Goal: Entertainment & Leisure: Browse casually

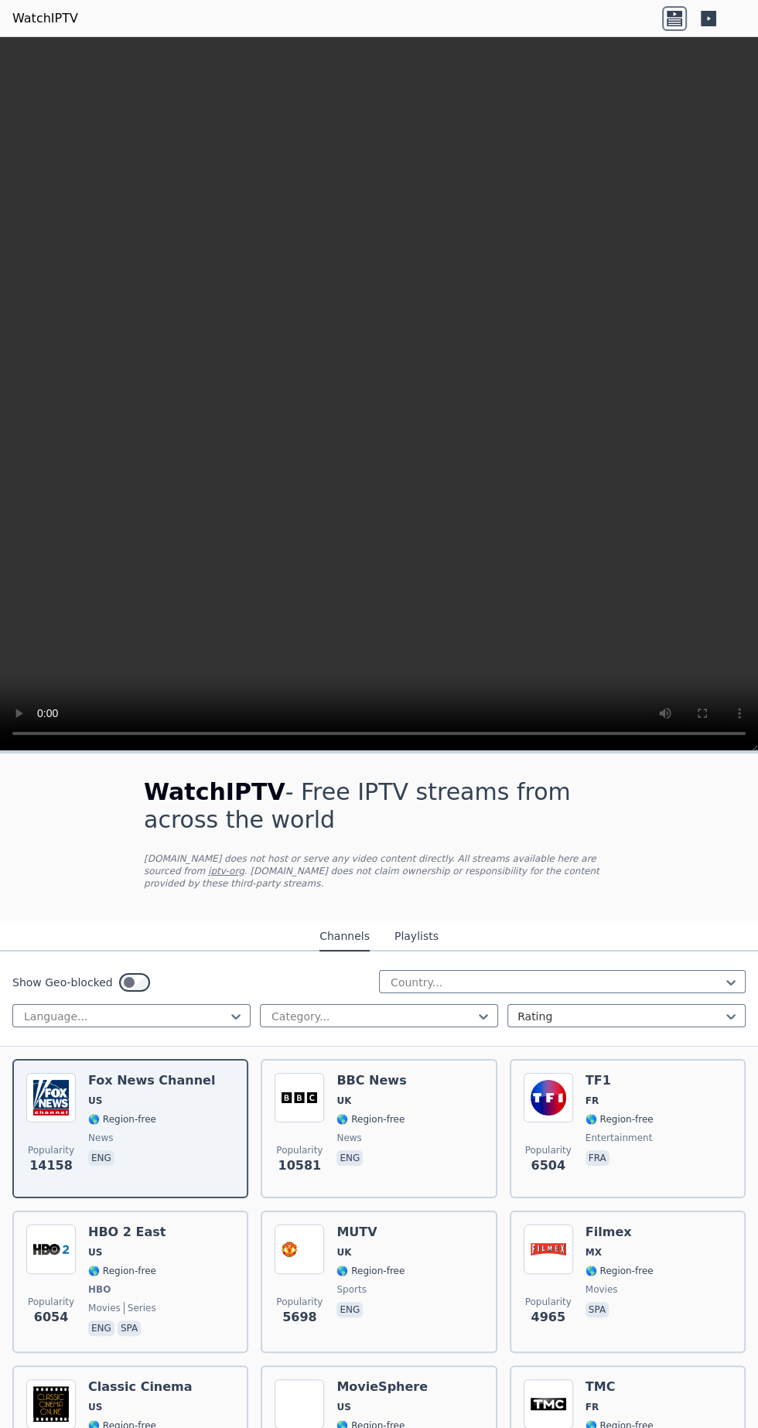
click at [425, 923] on button "Playlists" at bounding box center [416, 936] width 44 height 29
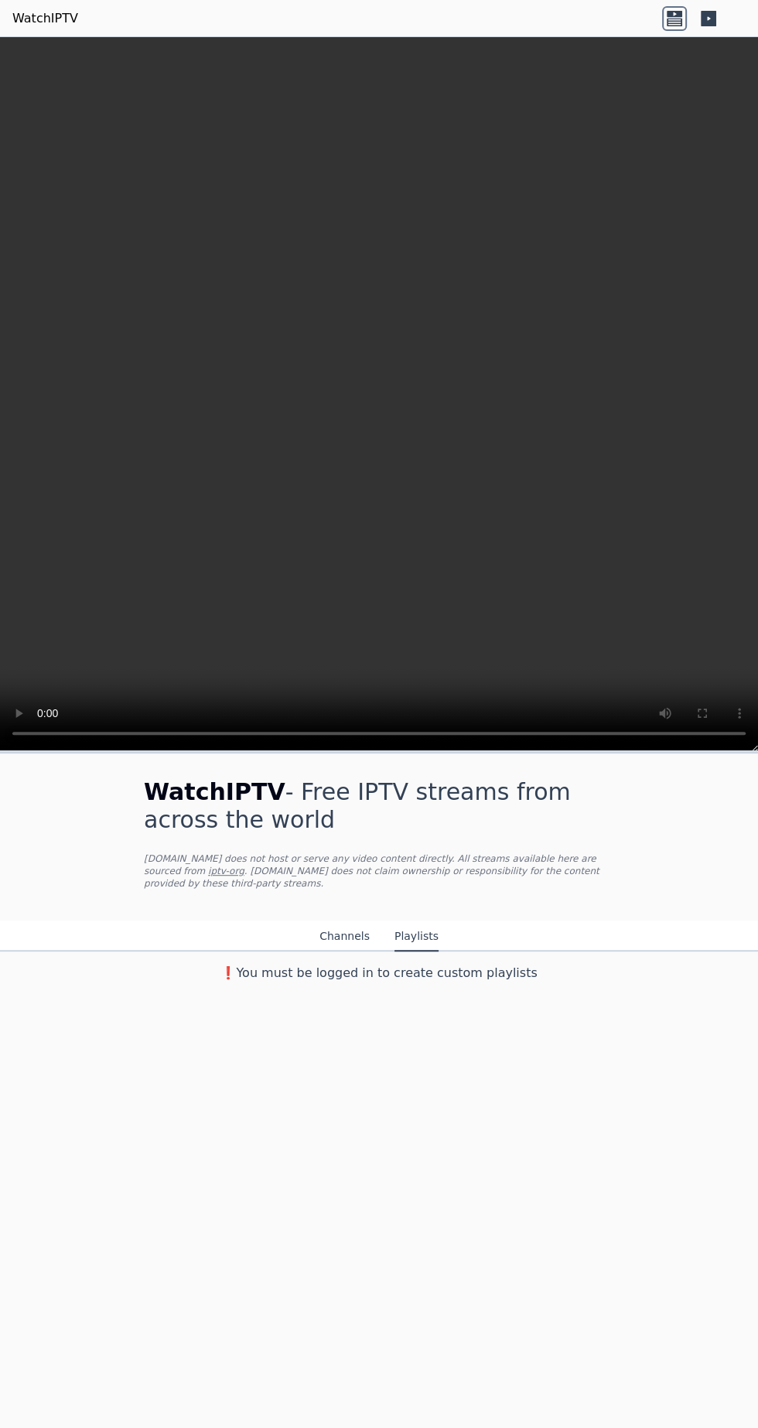
click at [344, 929] on button "Channels" at bounding box center [344, 936] width 50 height 29
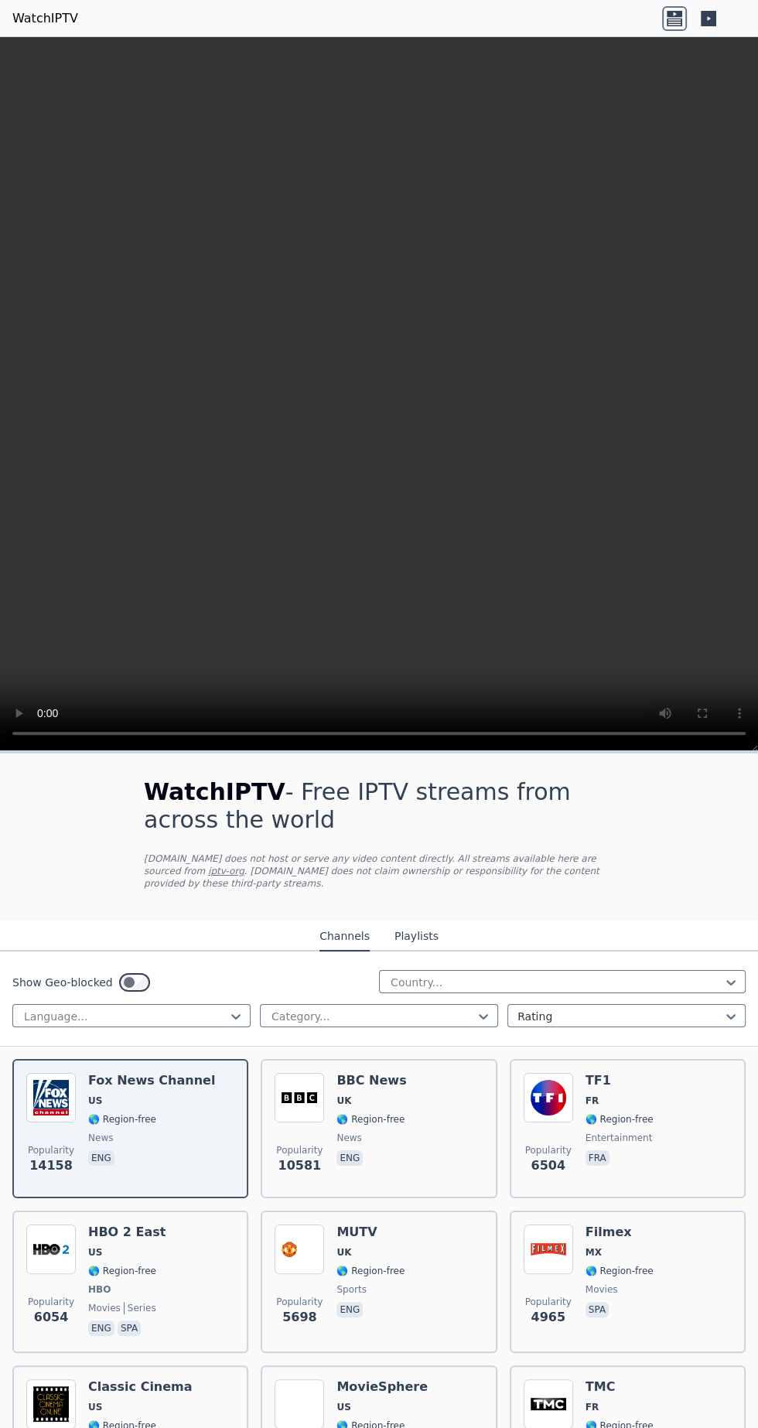
click at [708, 18] on icon at bounding box center [708, 18] width 25 height 25
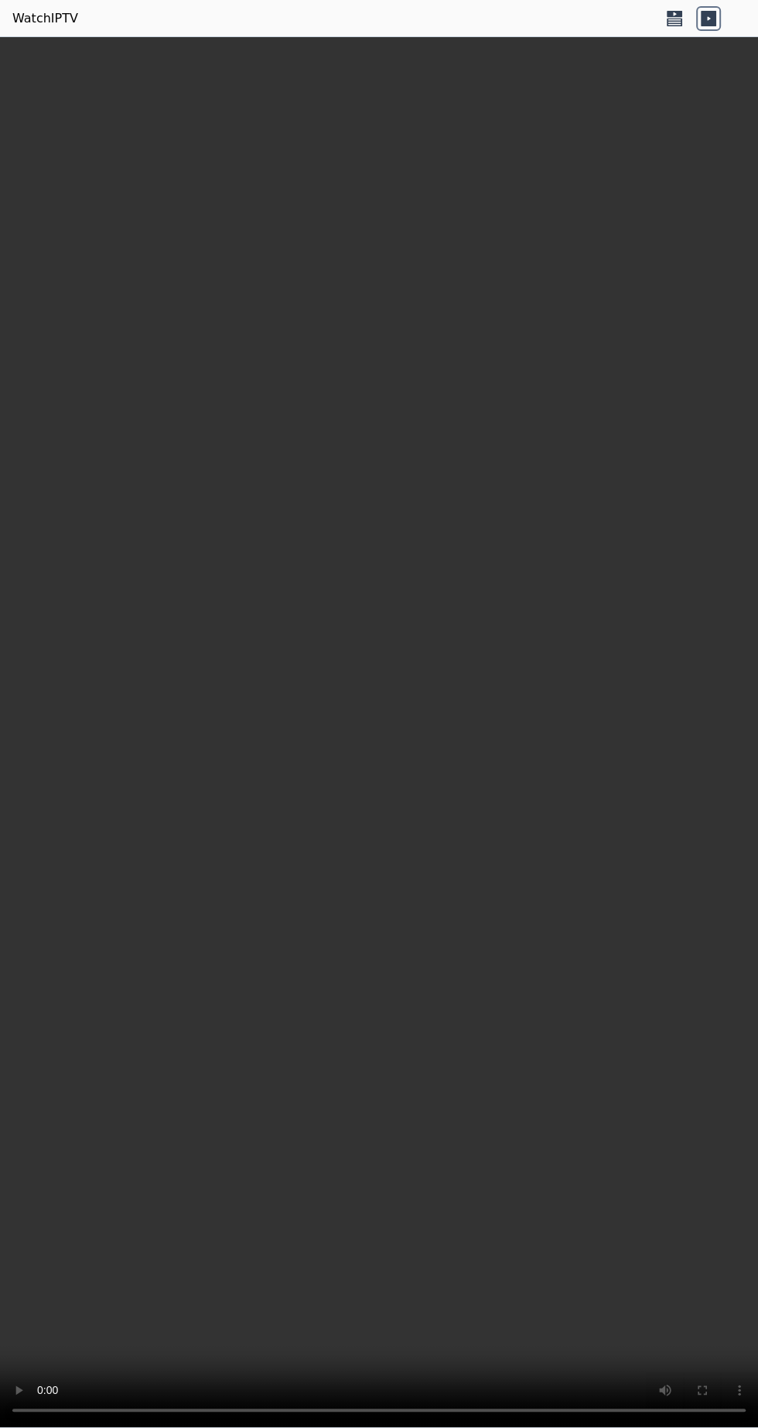
click at [672, 25] on icon at bounding box center [674, 22] width 15 height 8
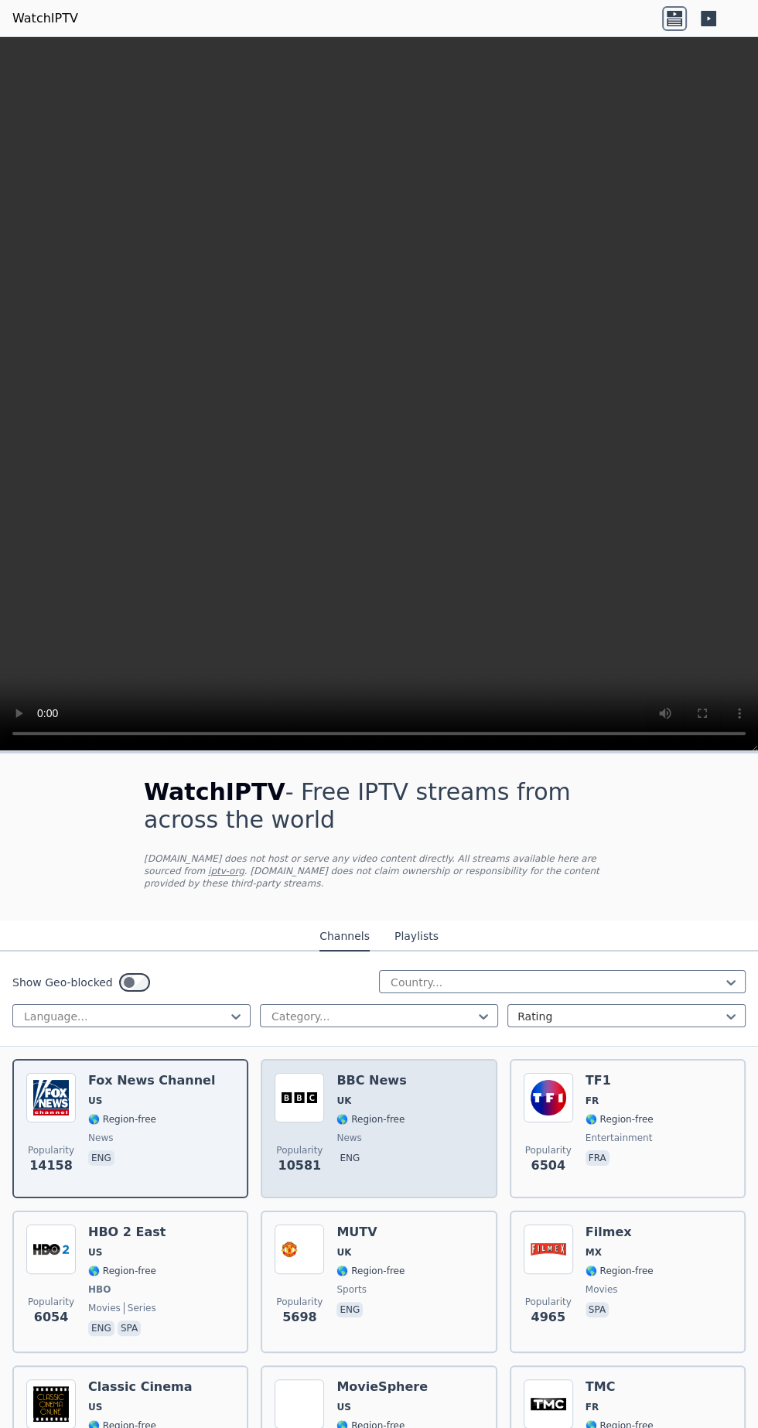
click at [374, 1097] on div "BBC News UK 🌎 Region-free news eng" at bounding box center [371, 1128] width 70 height 111
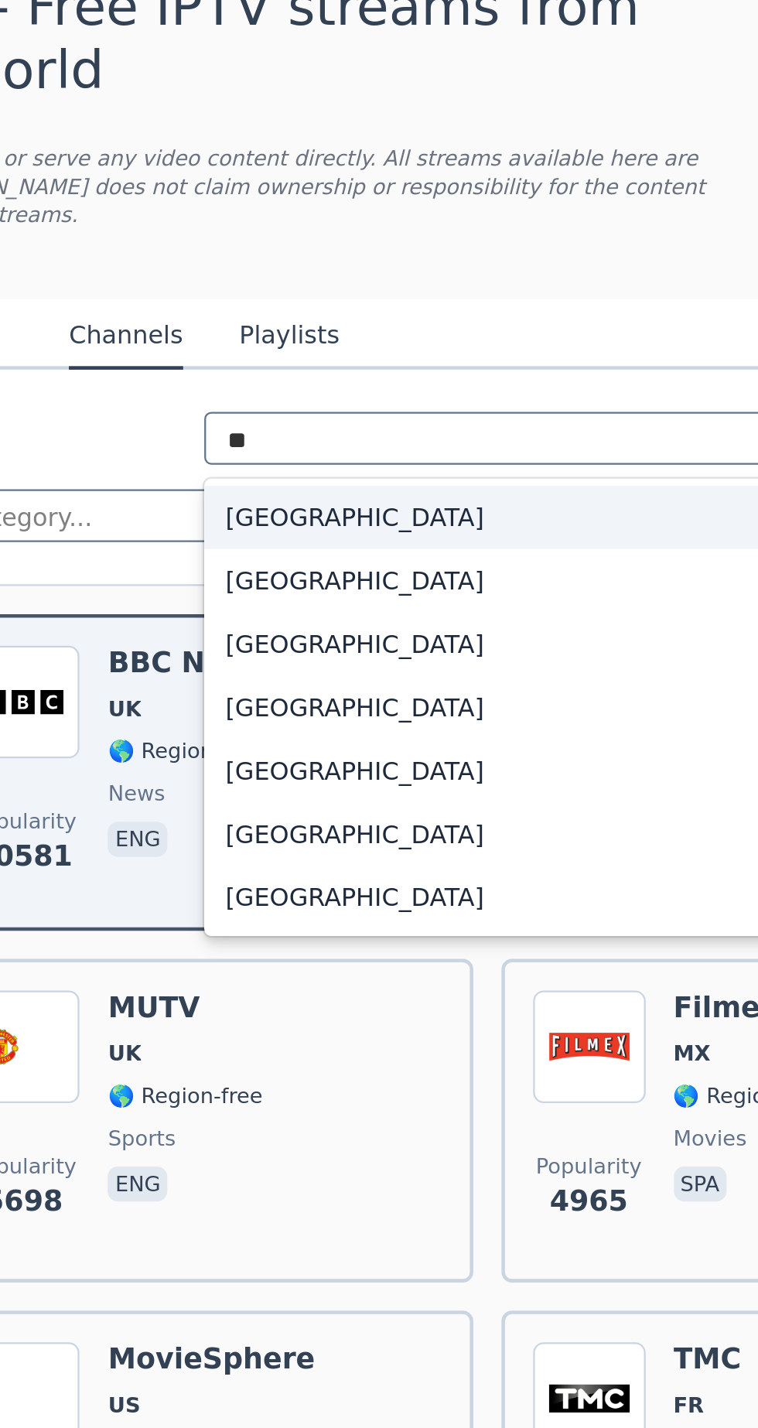
click at [402, 1059] on div "Mexico" at bounding box center [562, 1072] width 367 height 28
type input "**"
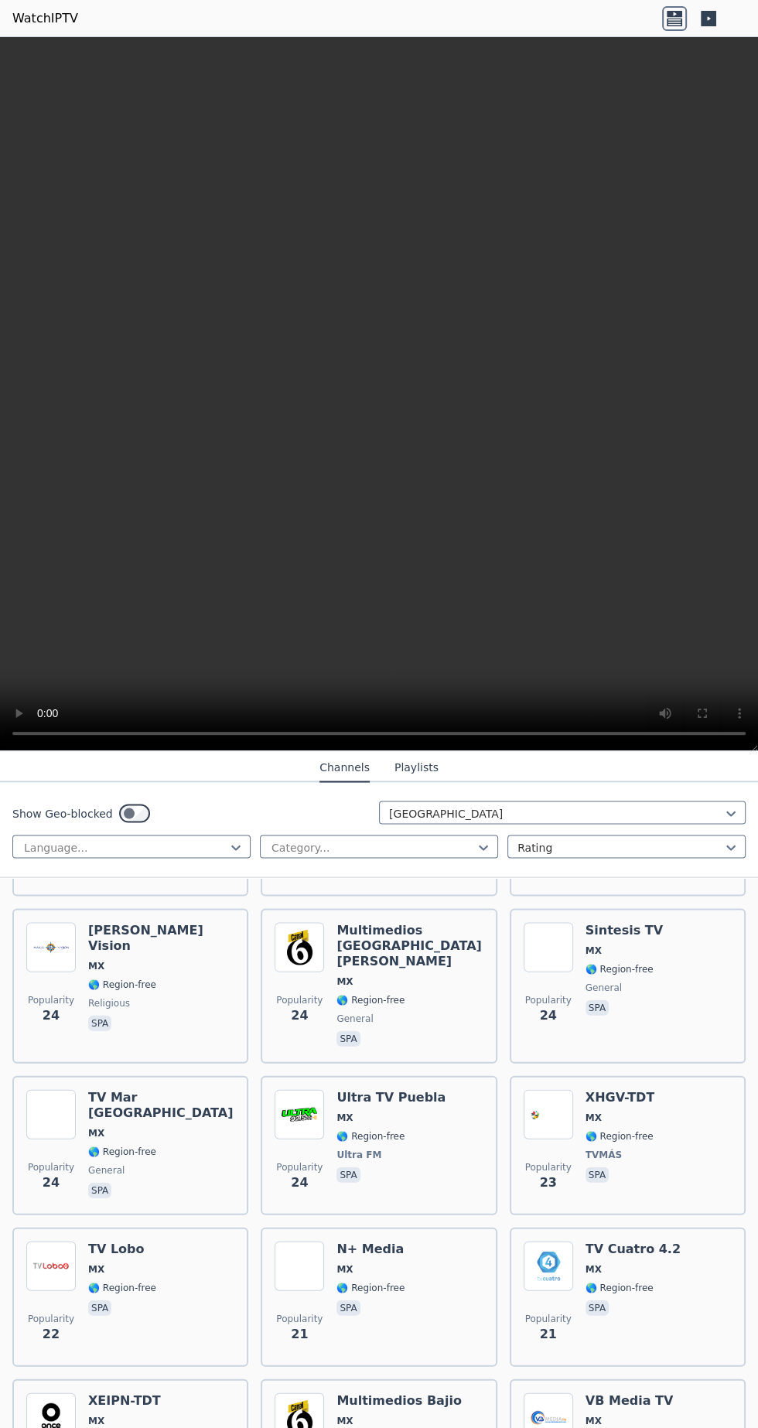
scroll to position [2277, 0]
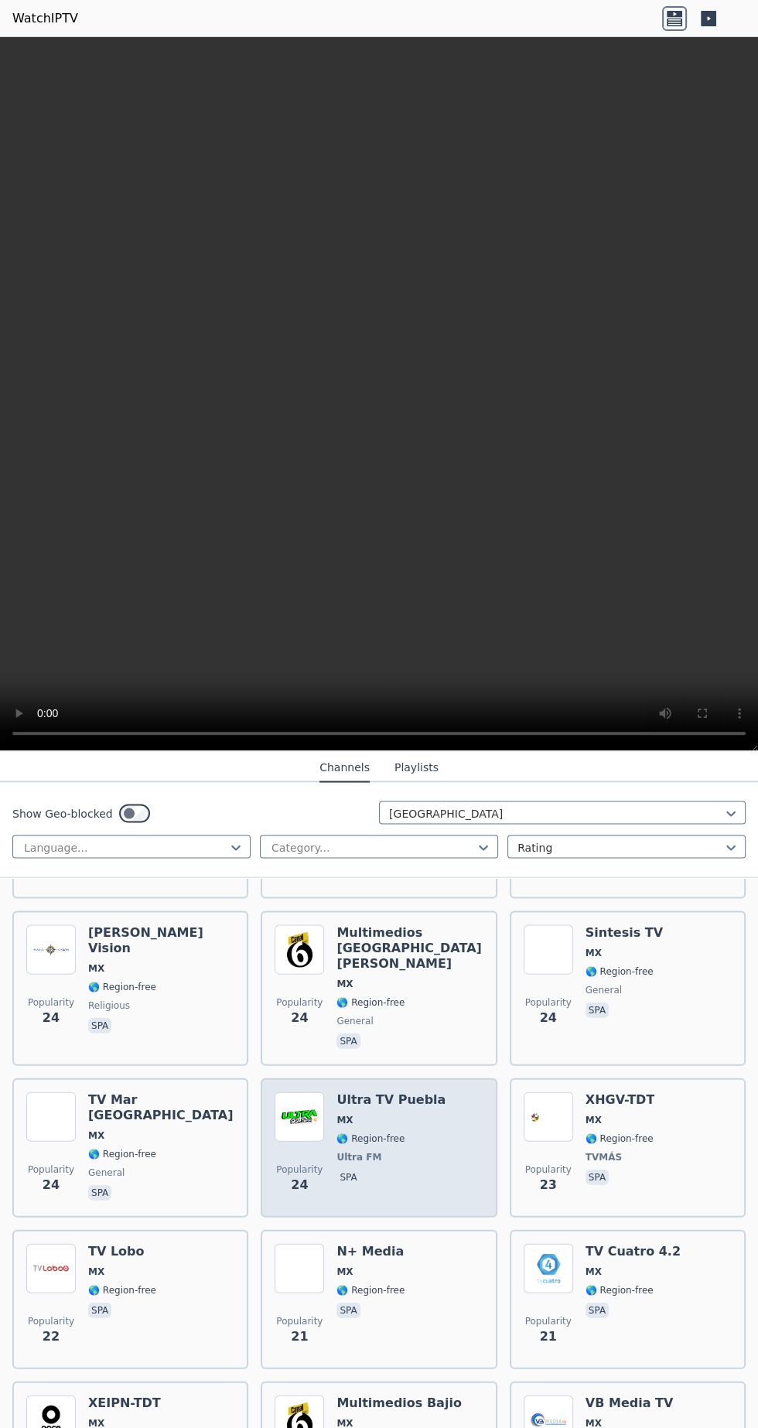
click at [414, 1132] on span "🌎 Region-free" at bounding box center [390, 1138] width 109 height 12
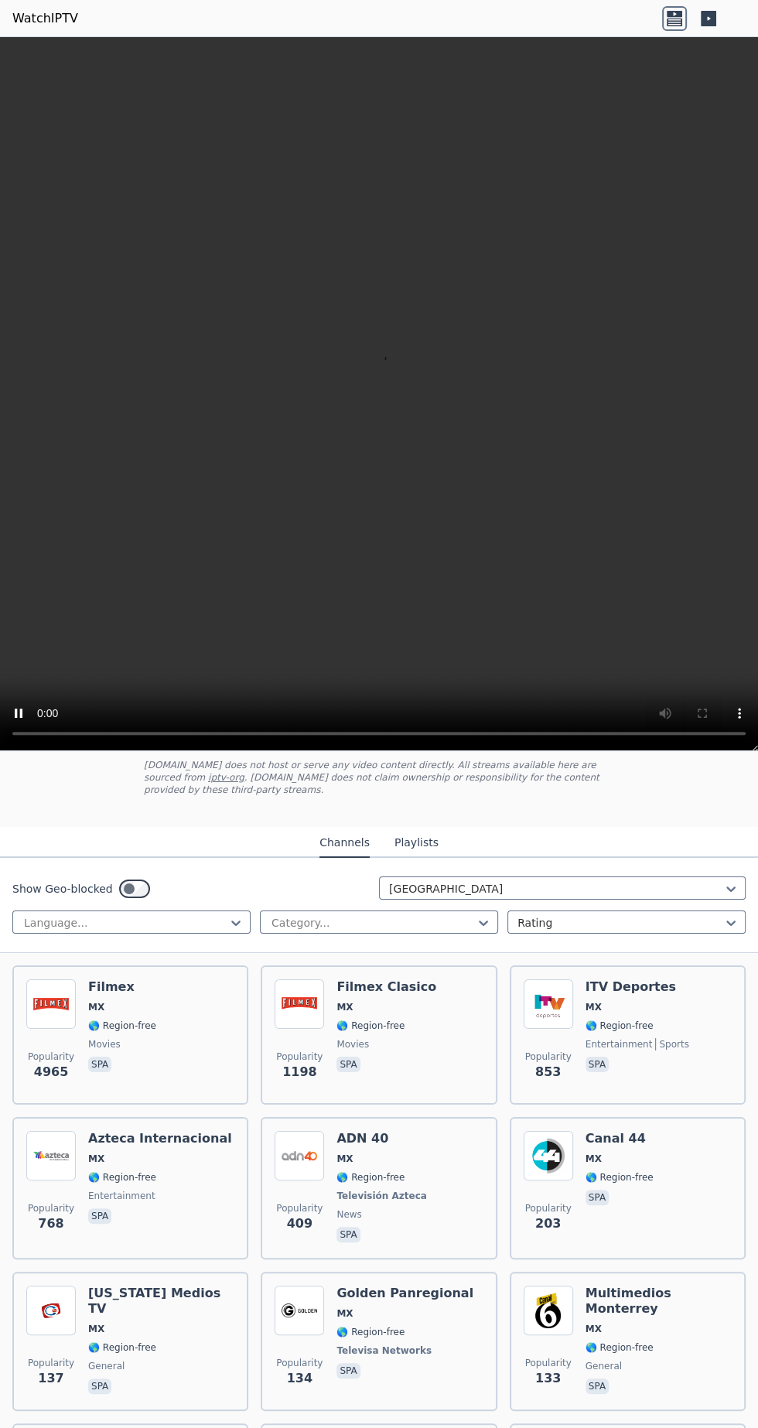
scroll to position [83, 0]
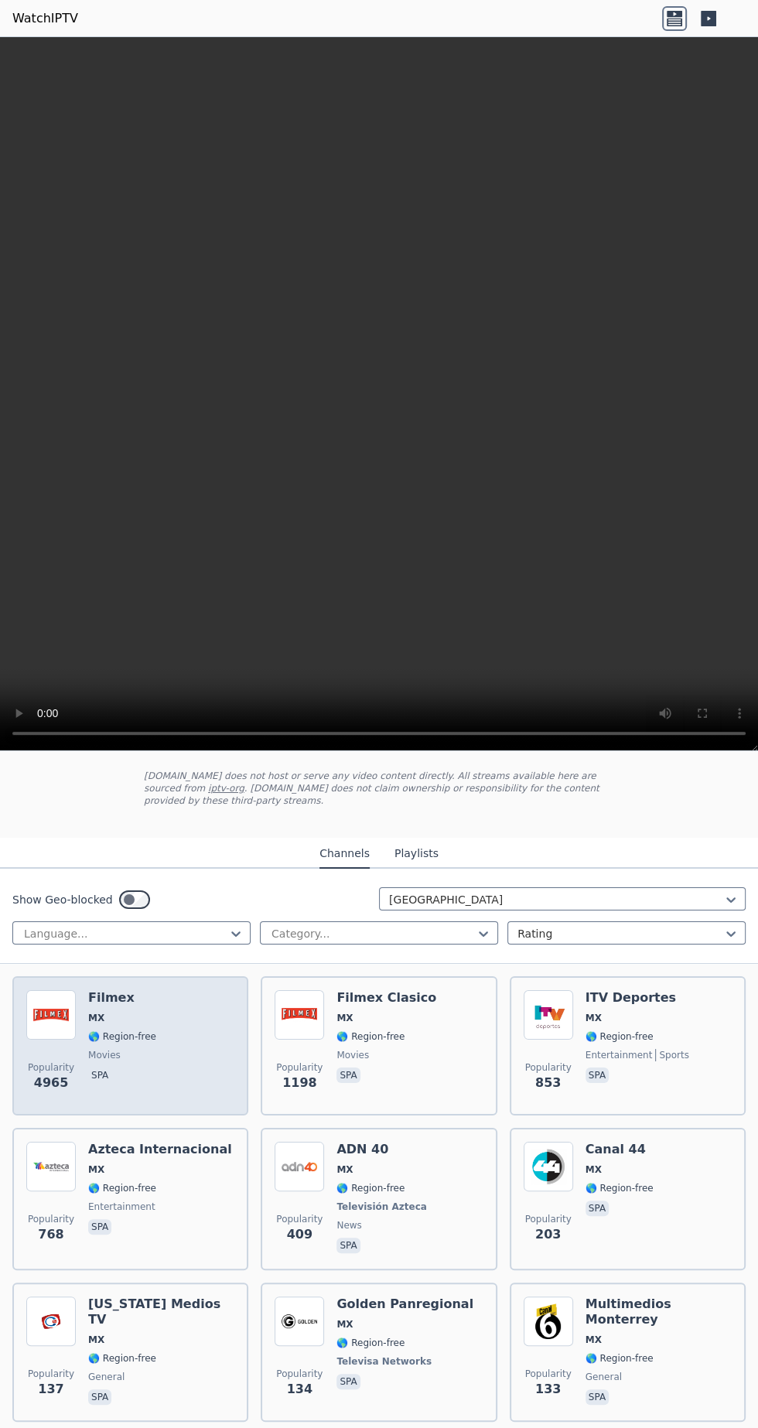
click at [140, 1033] on div "Filmex MX 🌎 Region-free movies spa" at bounding box center [122, 1045] width 68 height 111
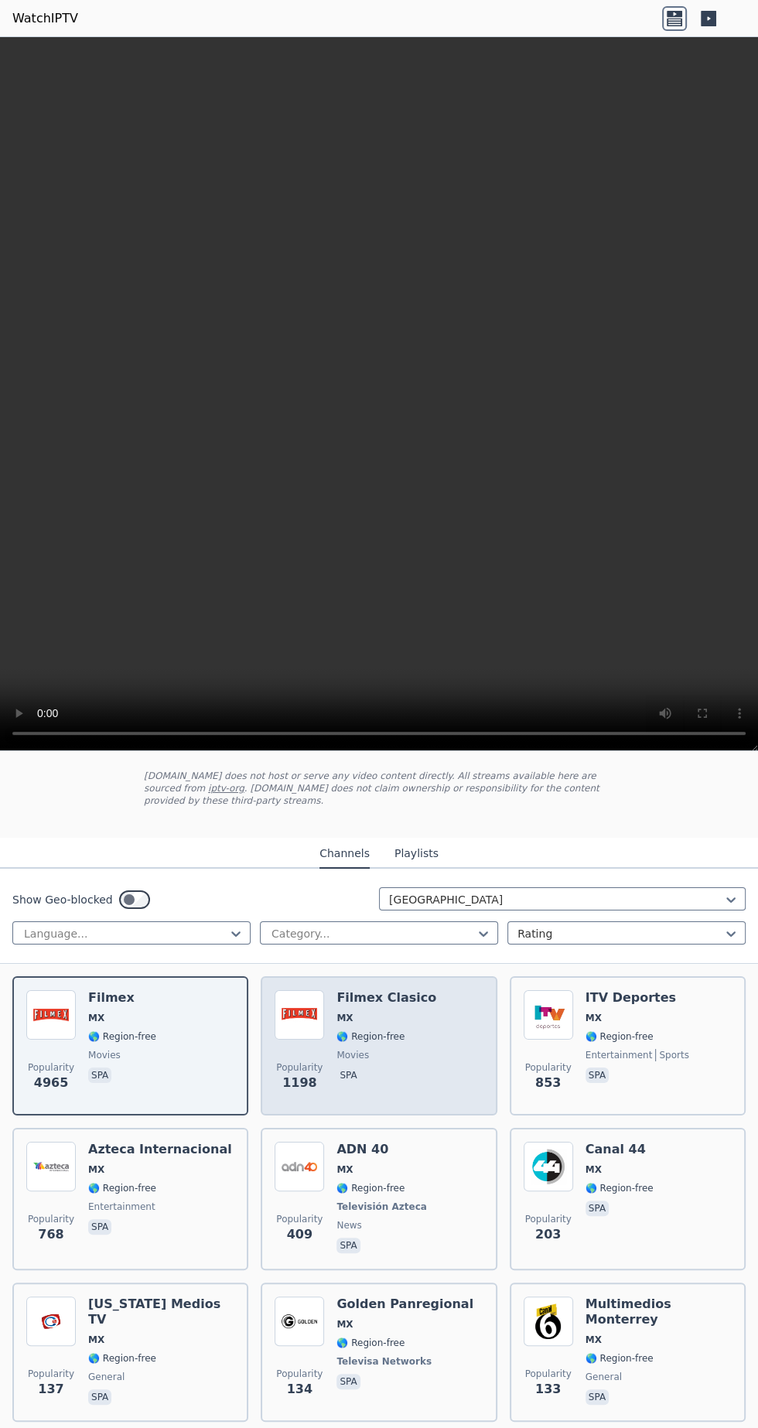
click at [420, 1039] on div "Popularity 1198 Filmex Clasico MX 🌎 Region-free movies spa" at bounding box center [379, 1045] width 208 height 111
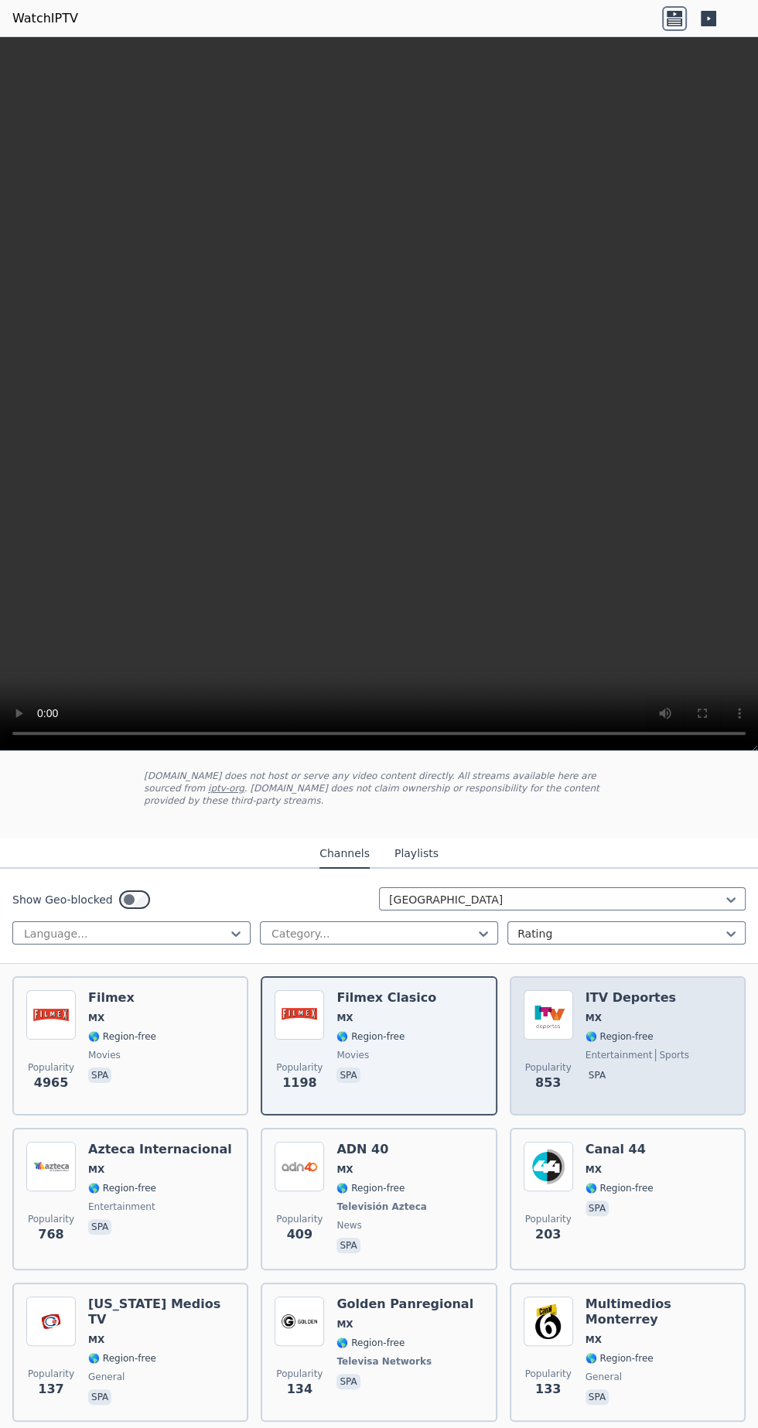
click at [632, 1049] on span "entertainment" at bounding box center [618, 1055] width 67 height 12
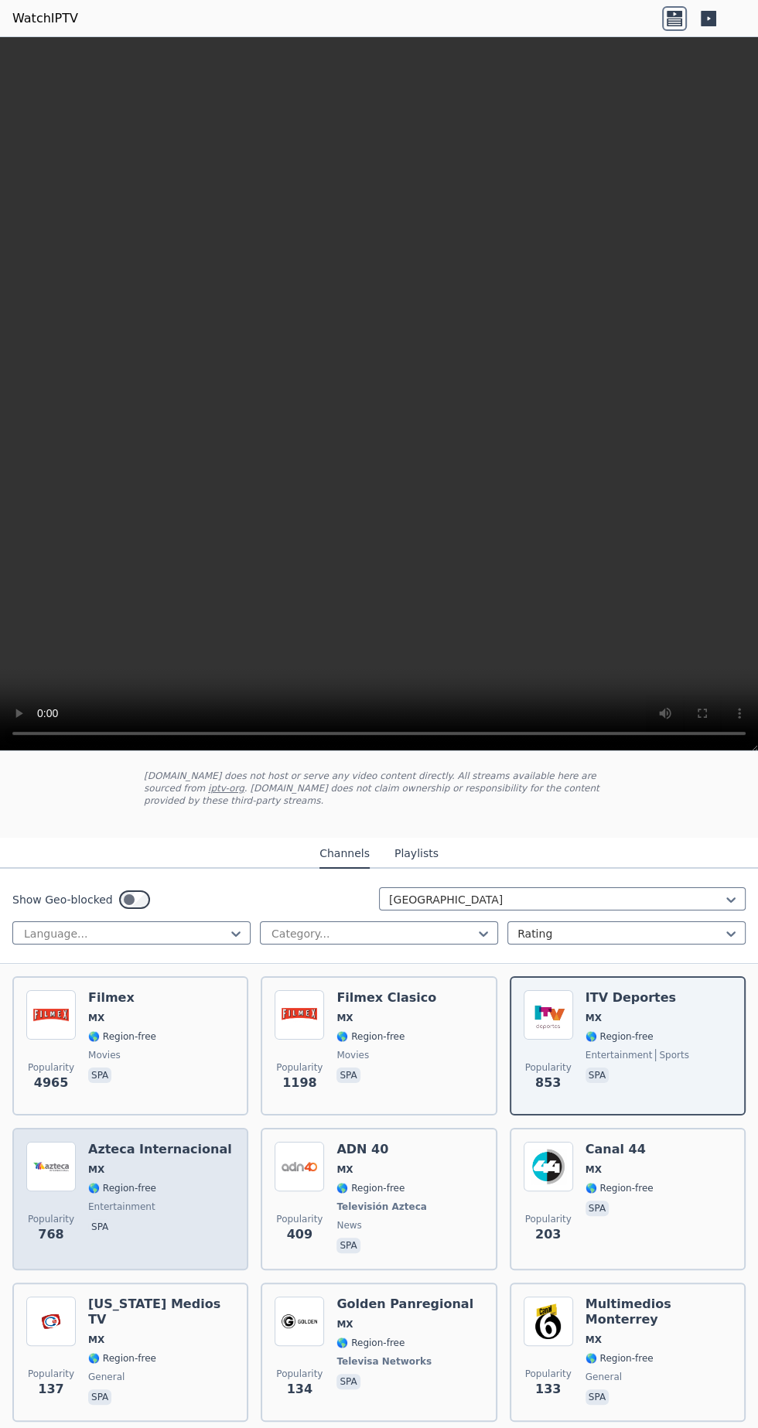
click at [133, 1182] on span "🌎 Region-free" at bounding box center [122, 1188] width 68 height 12
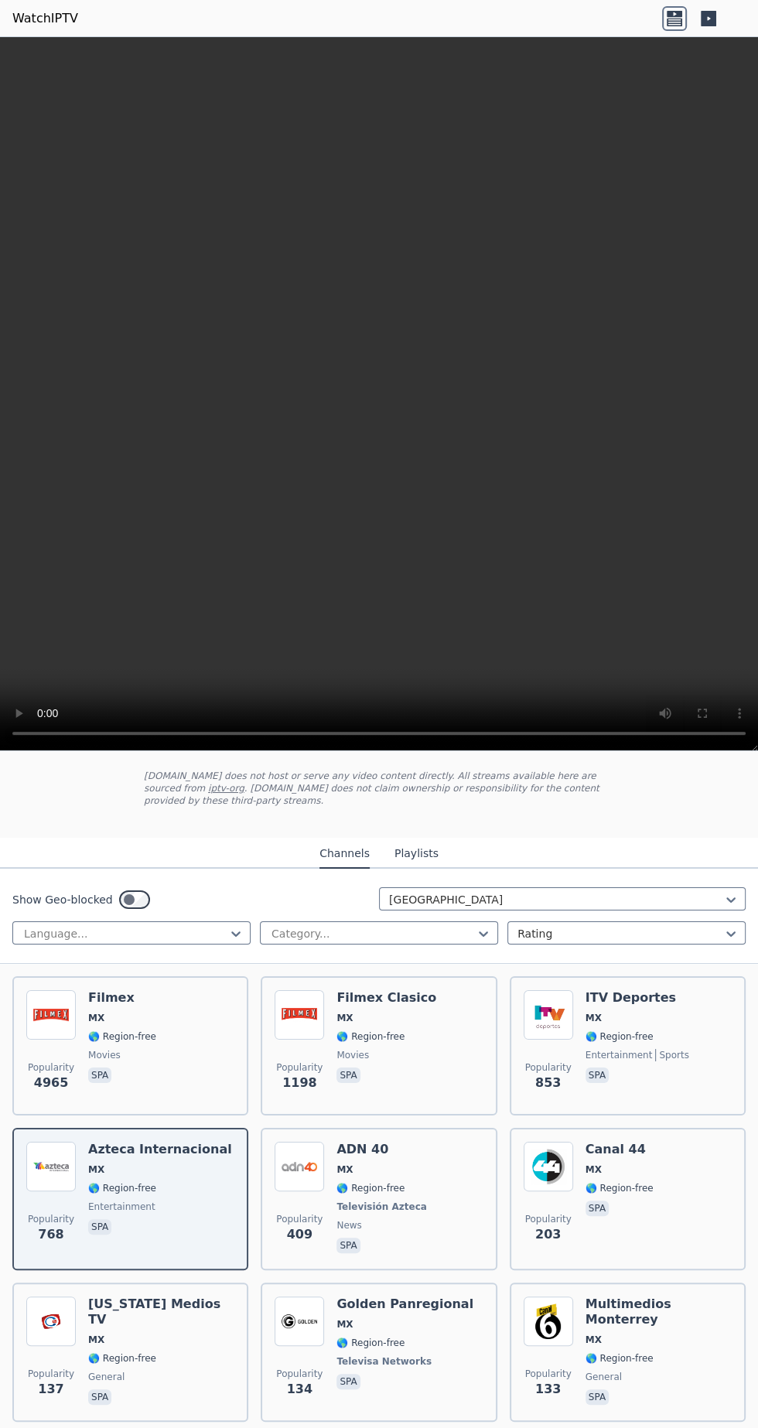
click at [424, 839] on button "Playlists" at bounding box center [416, 853] width 44 height 29
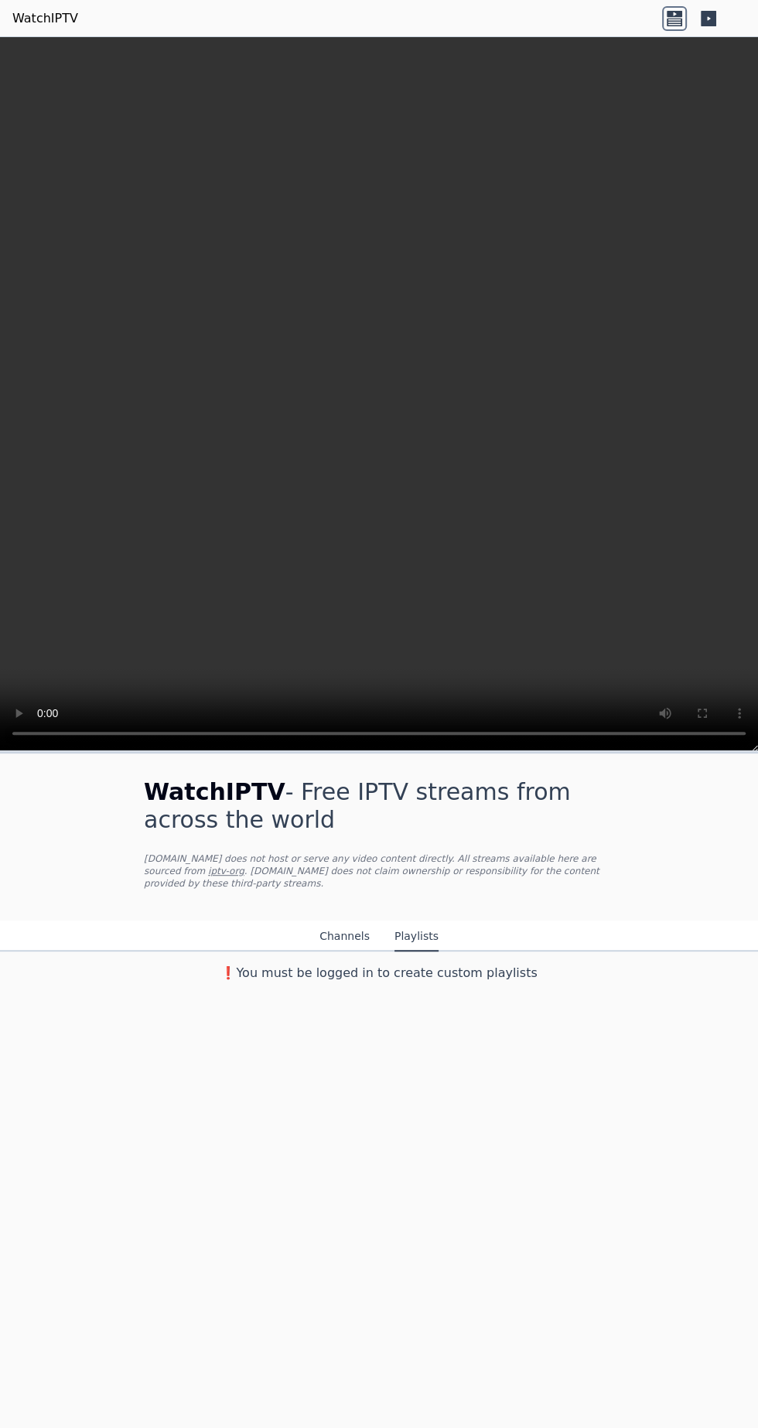
scroll to position [0, 0]
click at [357, 922] on button "Channels" at bounding box center [344, 936] width 50 height 29
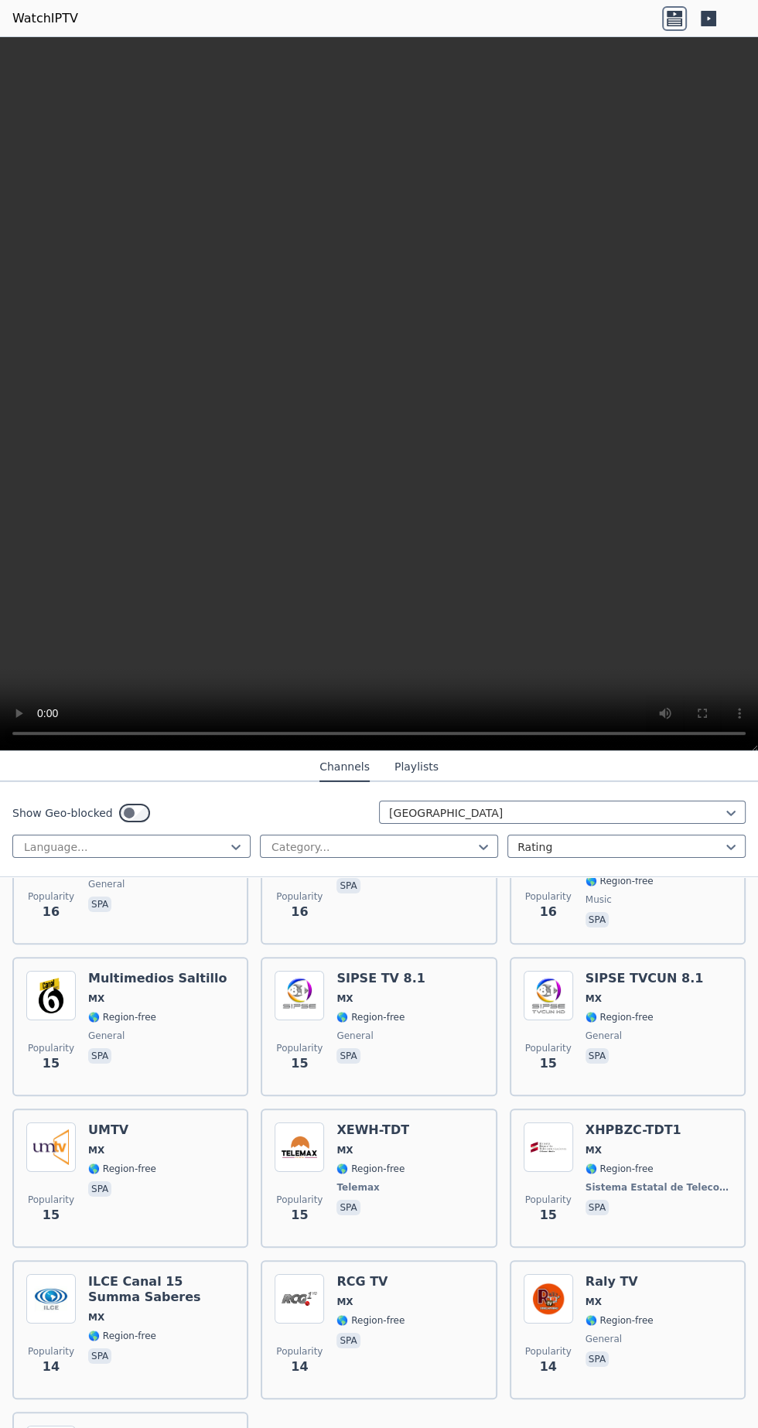
scroll to position [3480, 0]
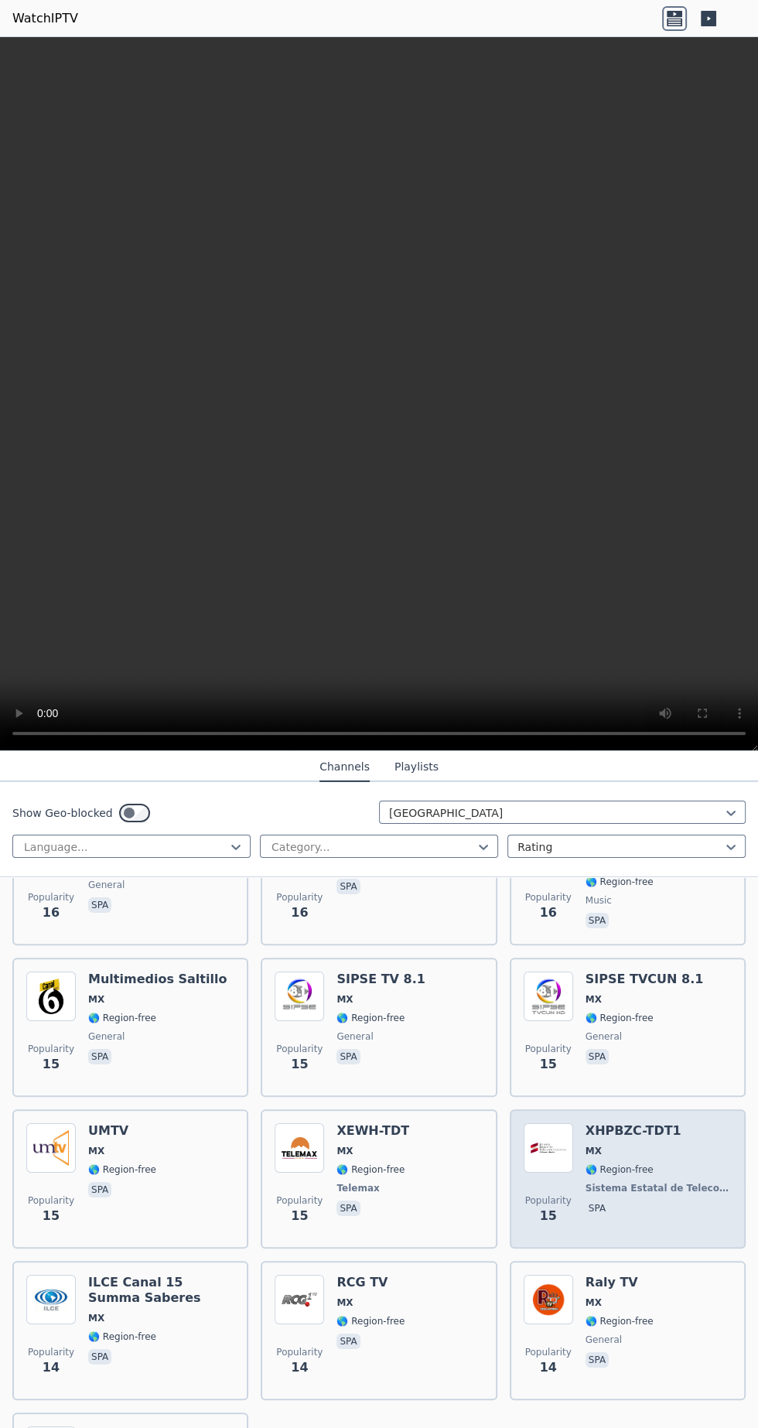
click at [631, 1163] on span "🌎 Region-free" at bounding box center [619, 1169] width 68 height 12
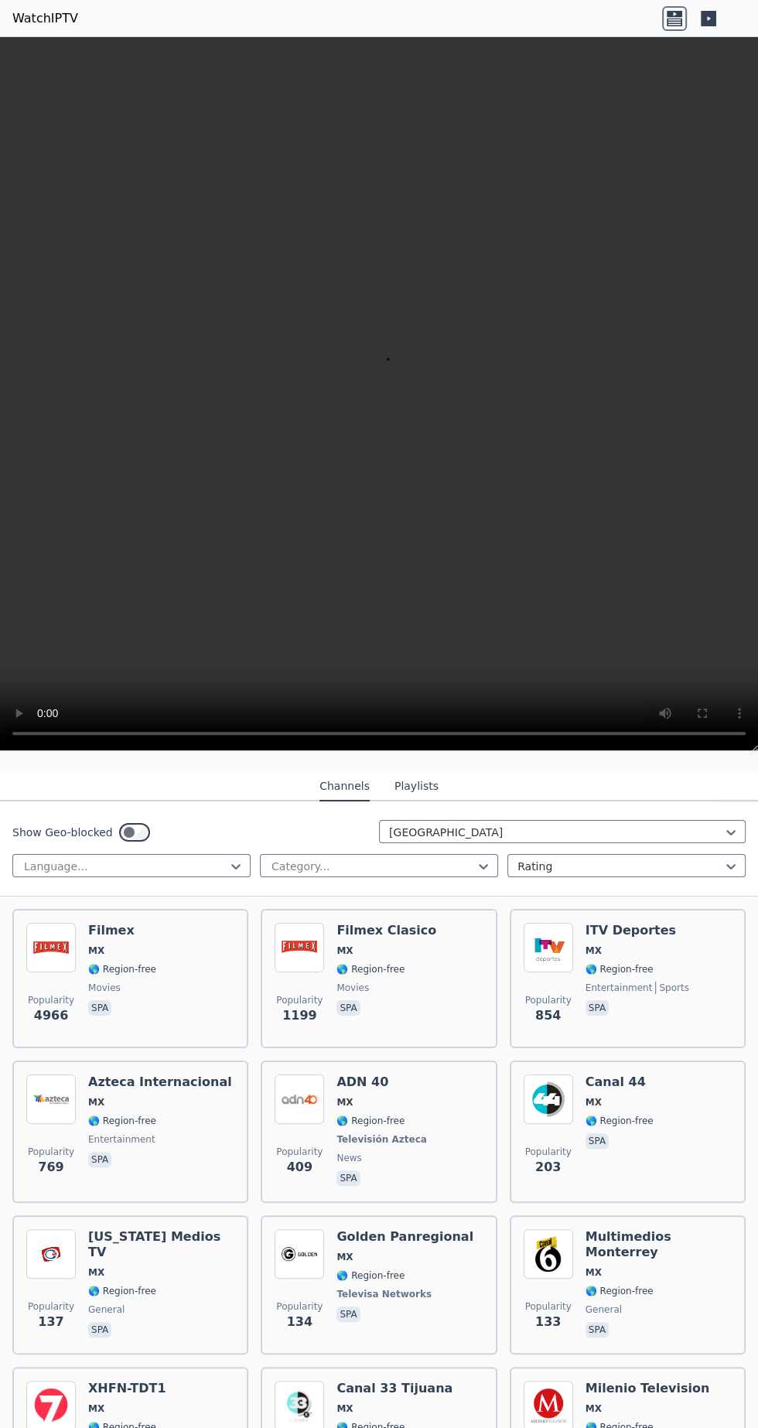
scroll to position [0, 0]
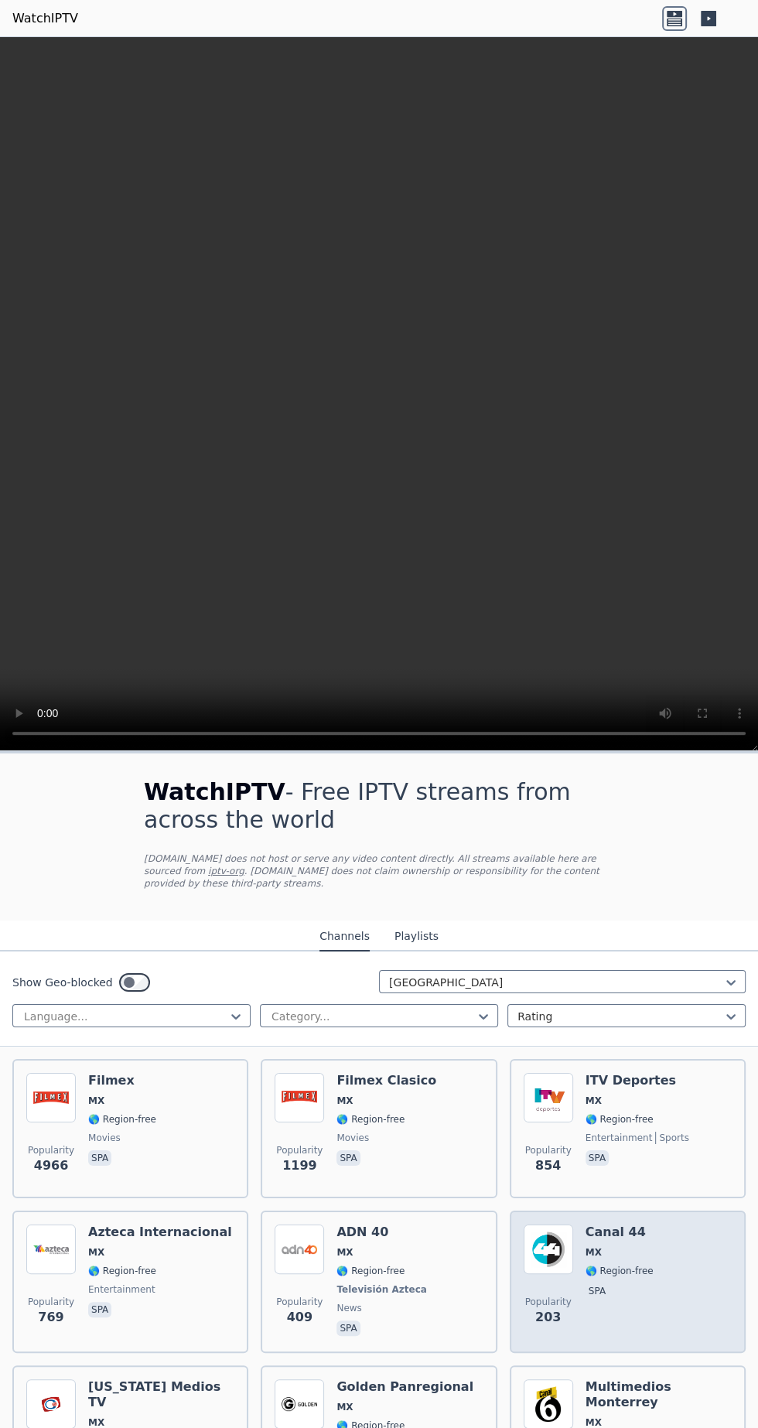
click at [633, 1284] on span "spa" at bounding box center [619, 1292] width 68 height 19
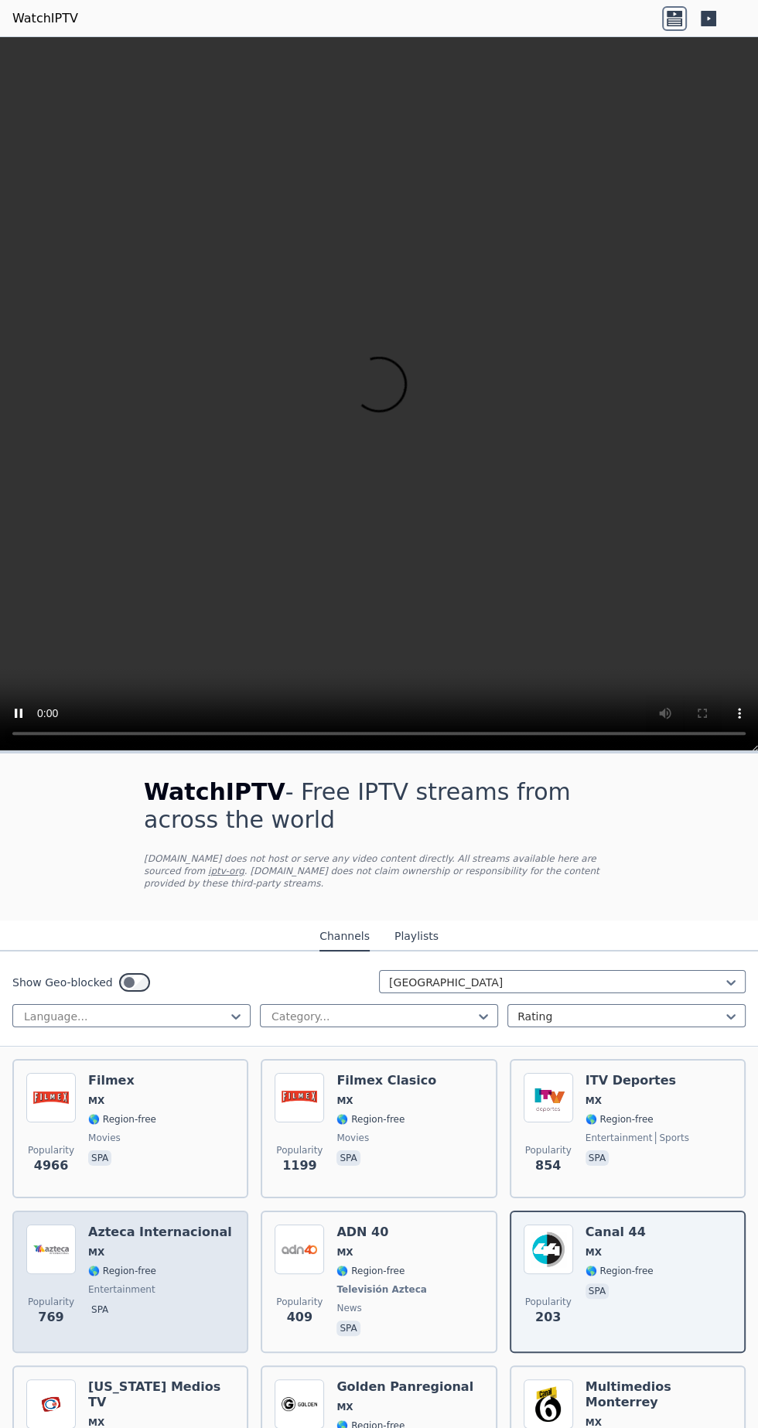
click at [142, 1265] on span "🌎 Region-free" at bounding box center [122, 1271] width 68 height 12
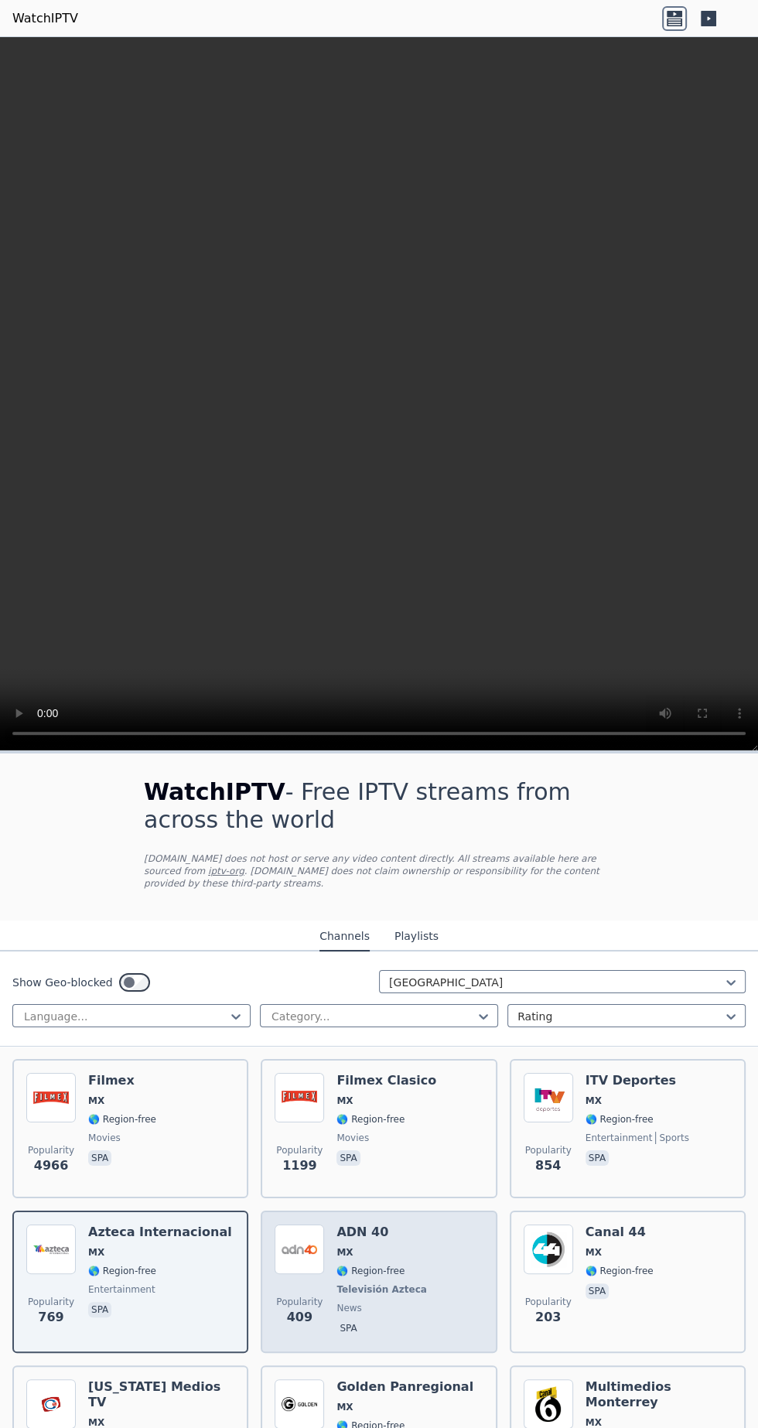
click at [384, 1265] on span "🌎 Region-free" at bounding box center [370, 1271] width 68 height 12
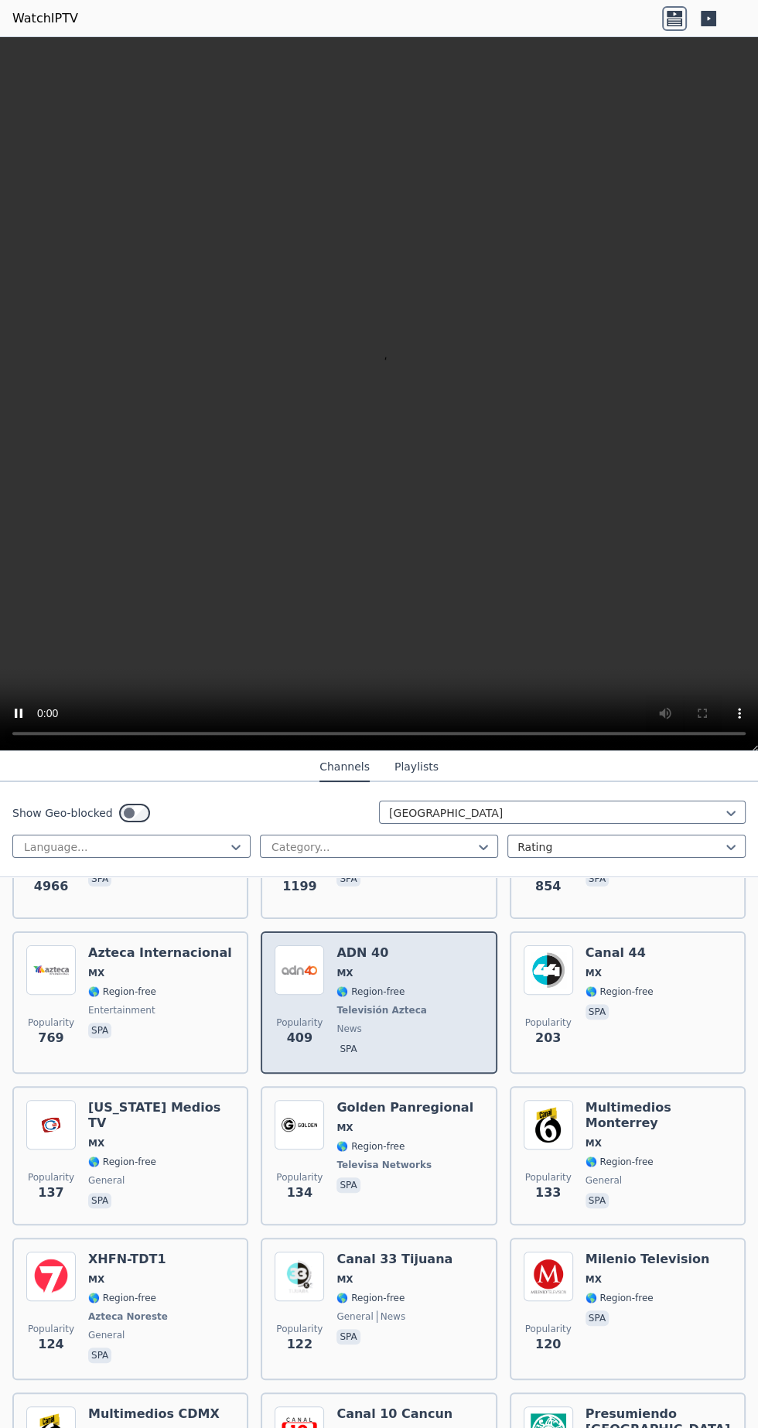
scroll to position [282, 0]
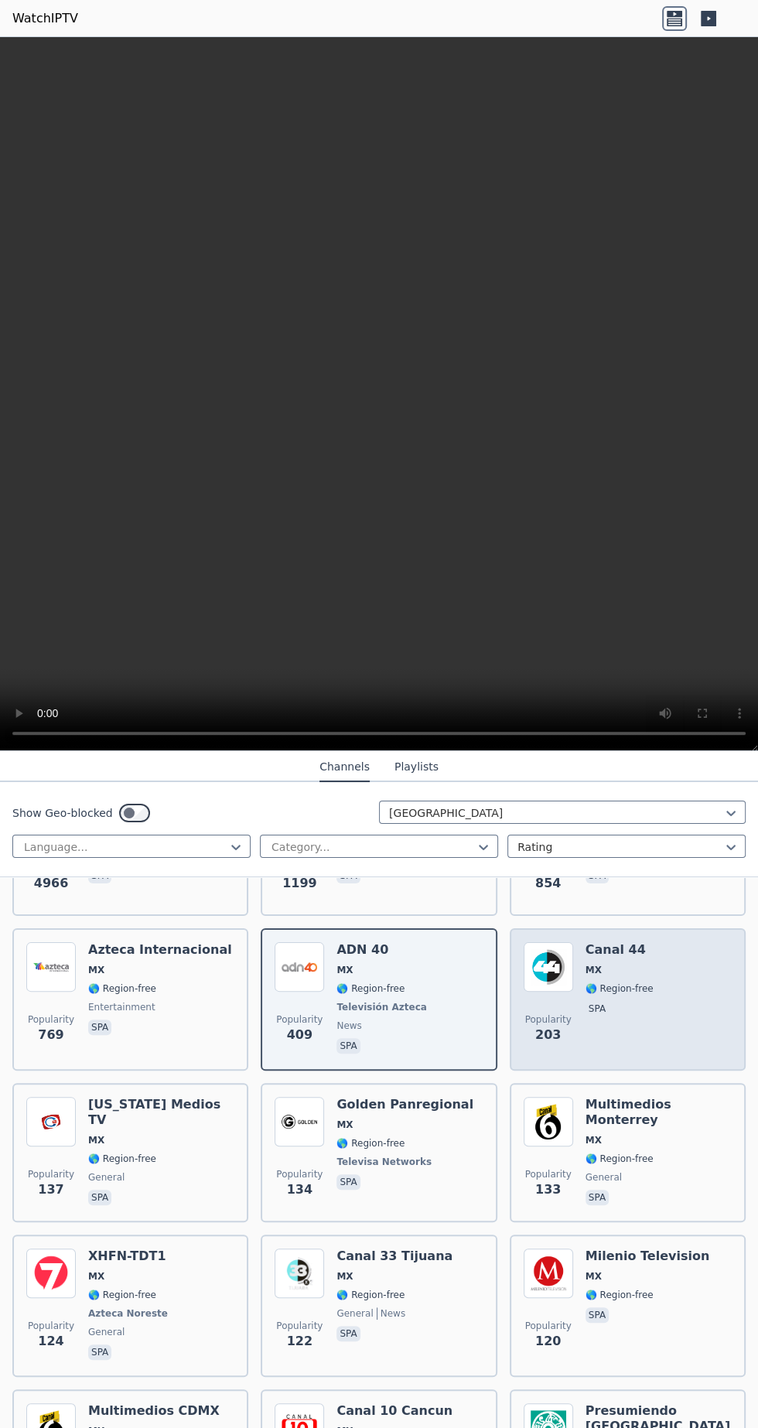
click at [640, 982] on span "🌎 Region-free" at bounding box center [619, 988] width 68 height 12
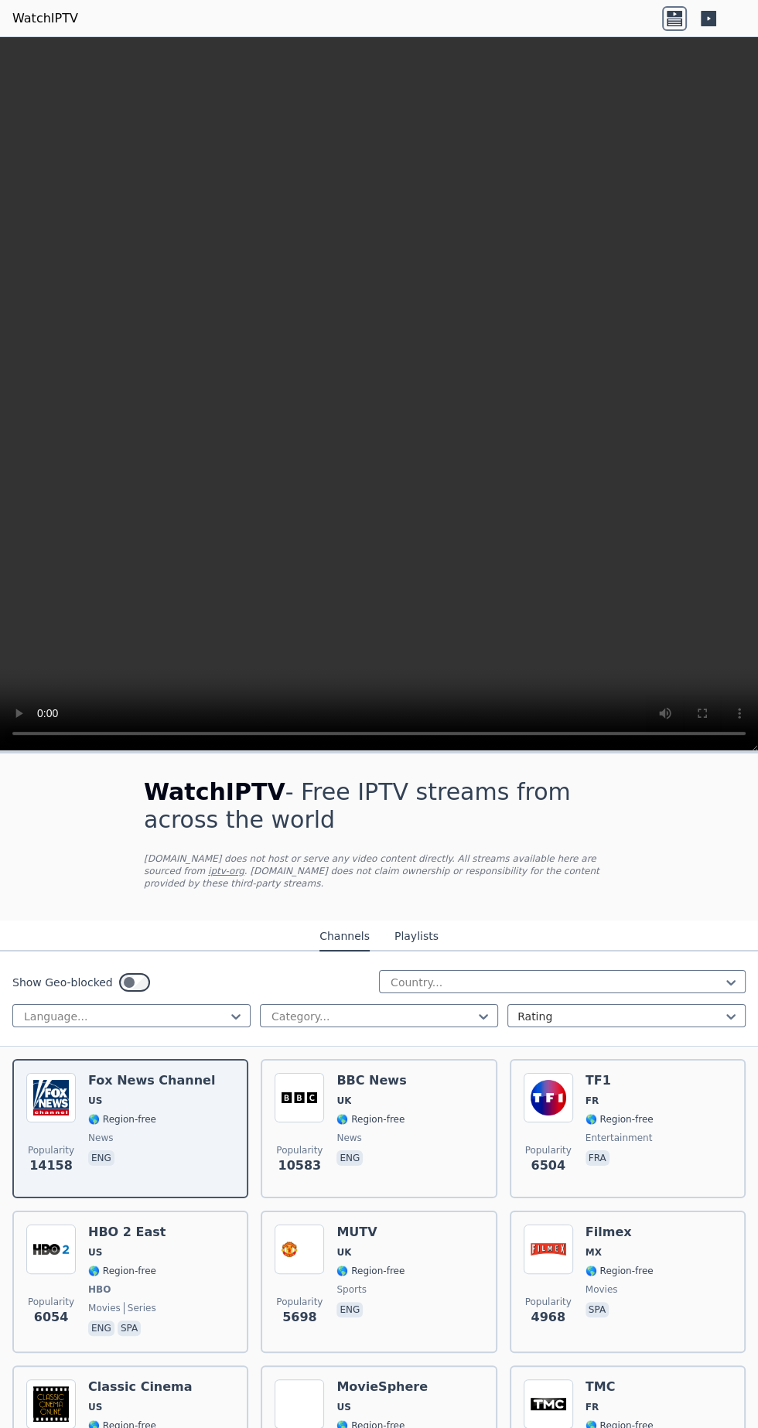
click at [715, 15] on icon at bounding box center [708, 18] width 15 height 15
